Goal: Obtain resource: Download file/media

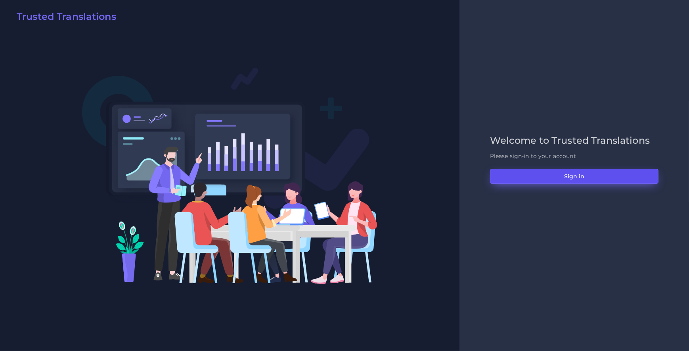
click at [550, 174] on button "Sign in" at bounding box center [574, 176] width 169 height 15
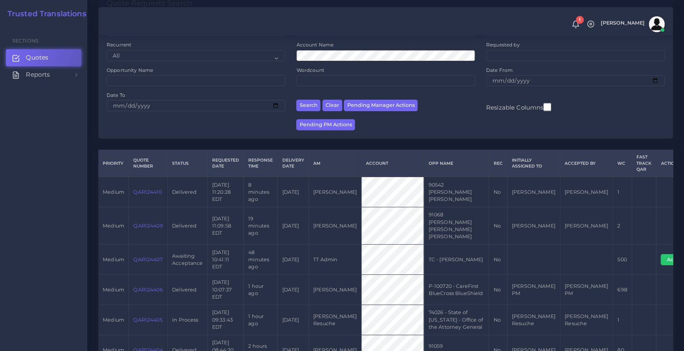
scroll to position [36, 0]
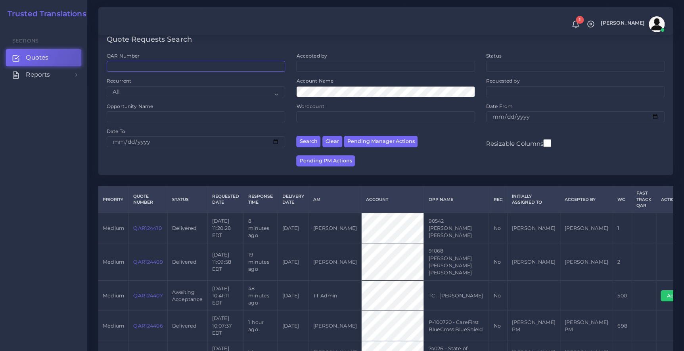
click at [178, 63] on input "QAR Number" at bounding box center [196, 66] width 178 height 11
paste input "QAR113778"
type input "QAR113778"
click at [296, 136] on button "Search" at bounding box center [308, 141] width 24 height 11
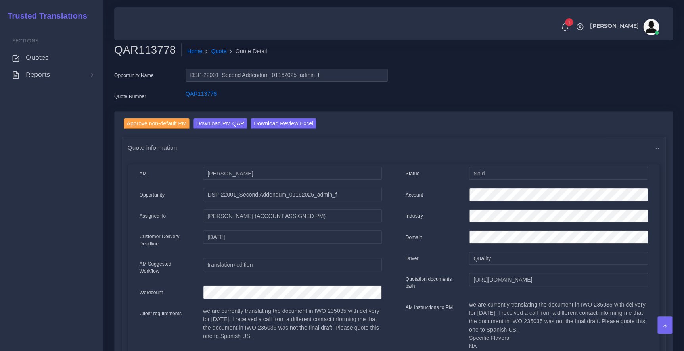
click at [226, 129] on link "Download PM QAR" at bounding box center [220, 124] width 54 height 13
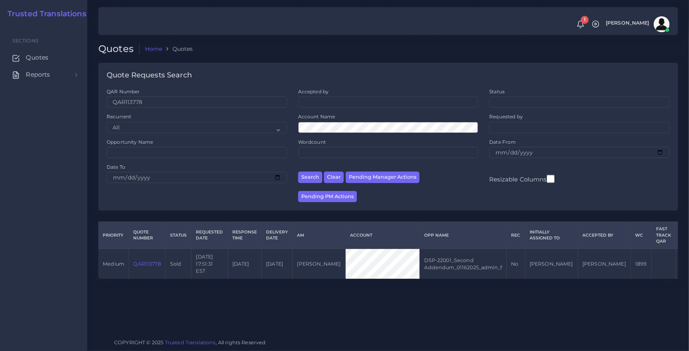
click at [160, 261] on link "QAR113778" at bounding box center [146, 264] width 27 height 6
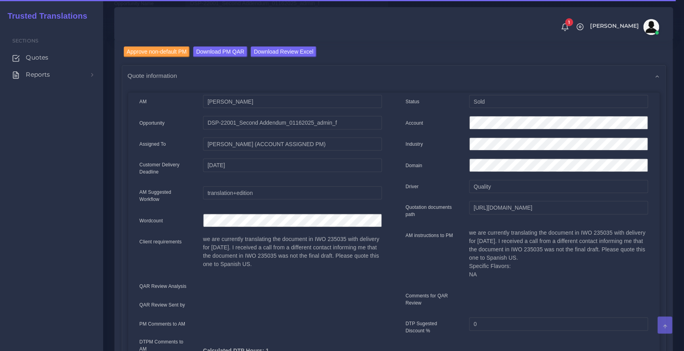
scroll to position [108, 0]
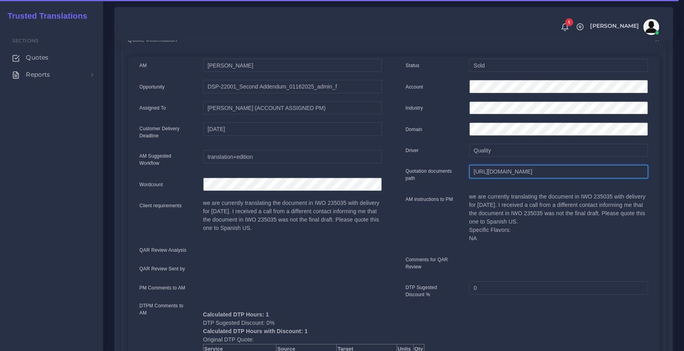
click at [484, 172] on input "[URL][DOMAIN_NAME]" at bounding box center [558, 171] width 179 height 13
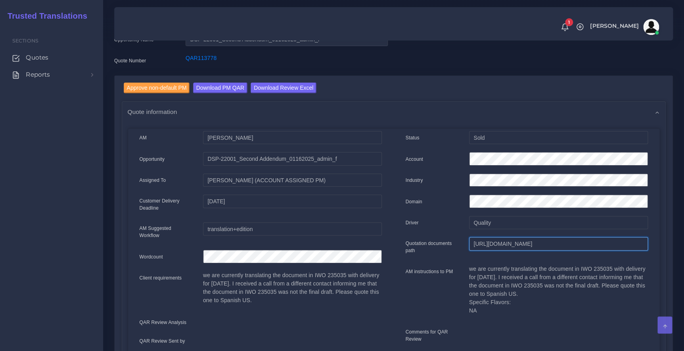
scroll to position [0, 0]
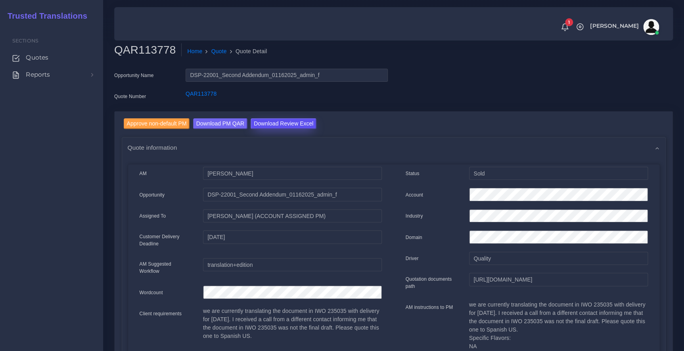
drag, startPoint x: 268, startPoint y: 123, endPoint x: 384, endPoint y: 166, distance: 124.0
click at [268, 123] on input "Download Review Excel" at bounding box center [284, 123] width 66 height 11
